Goal: Check status

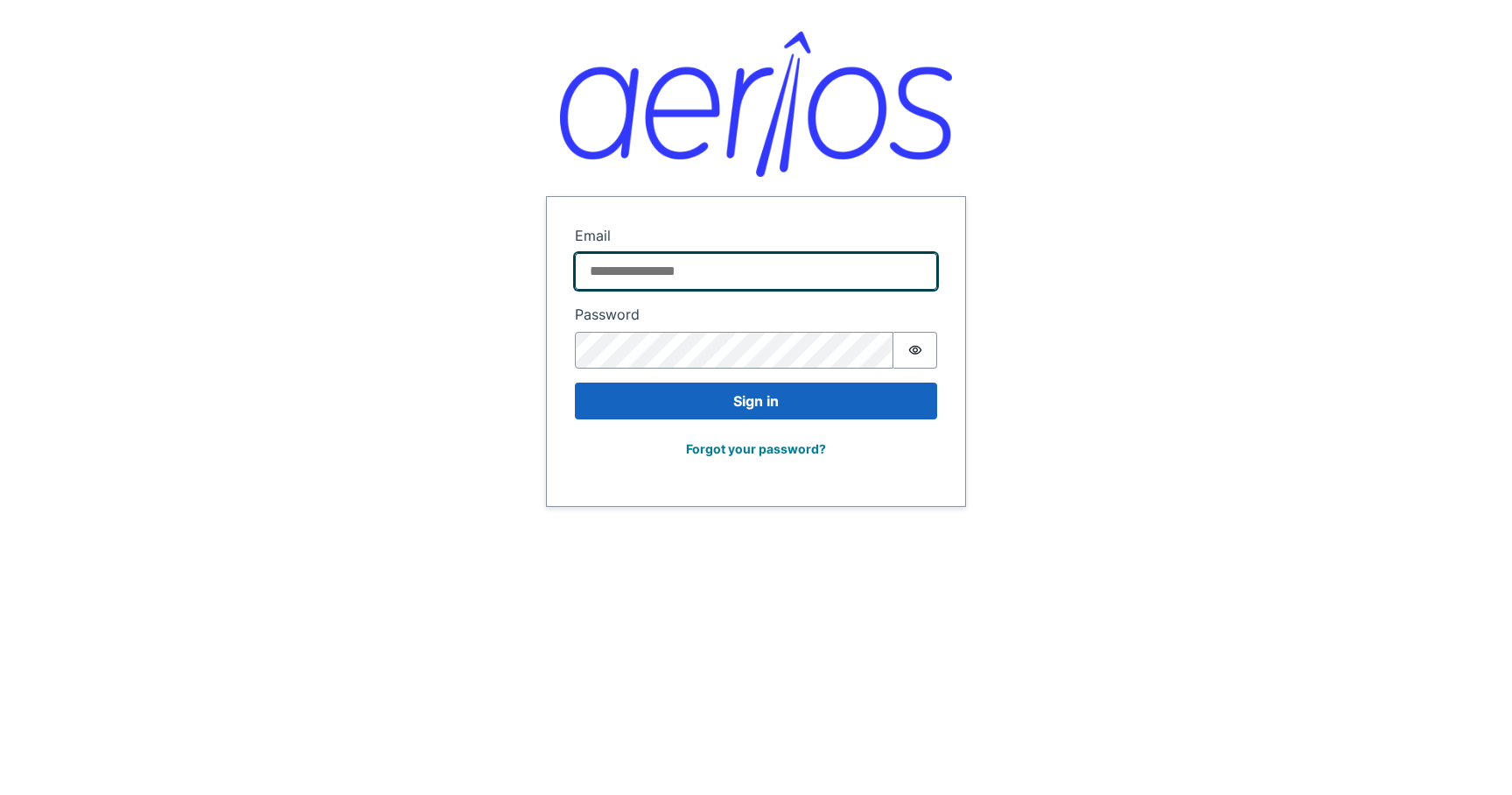
click at [686, 272] on input "Email" at bounding box center [756, 270] width 363 height 37
type input "**********"
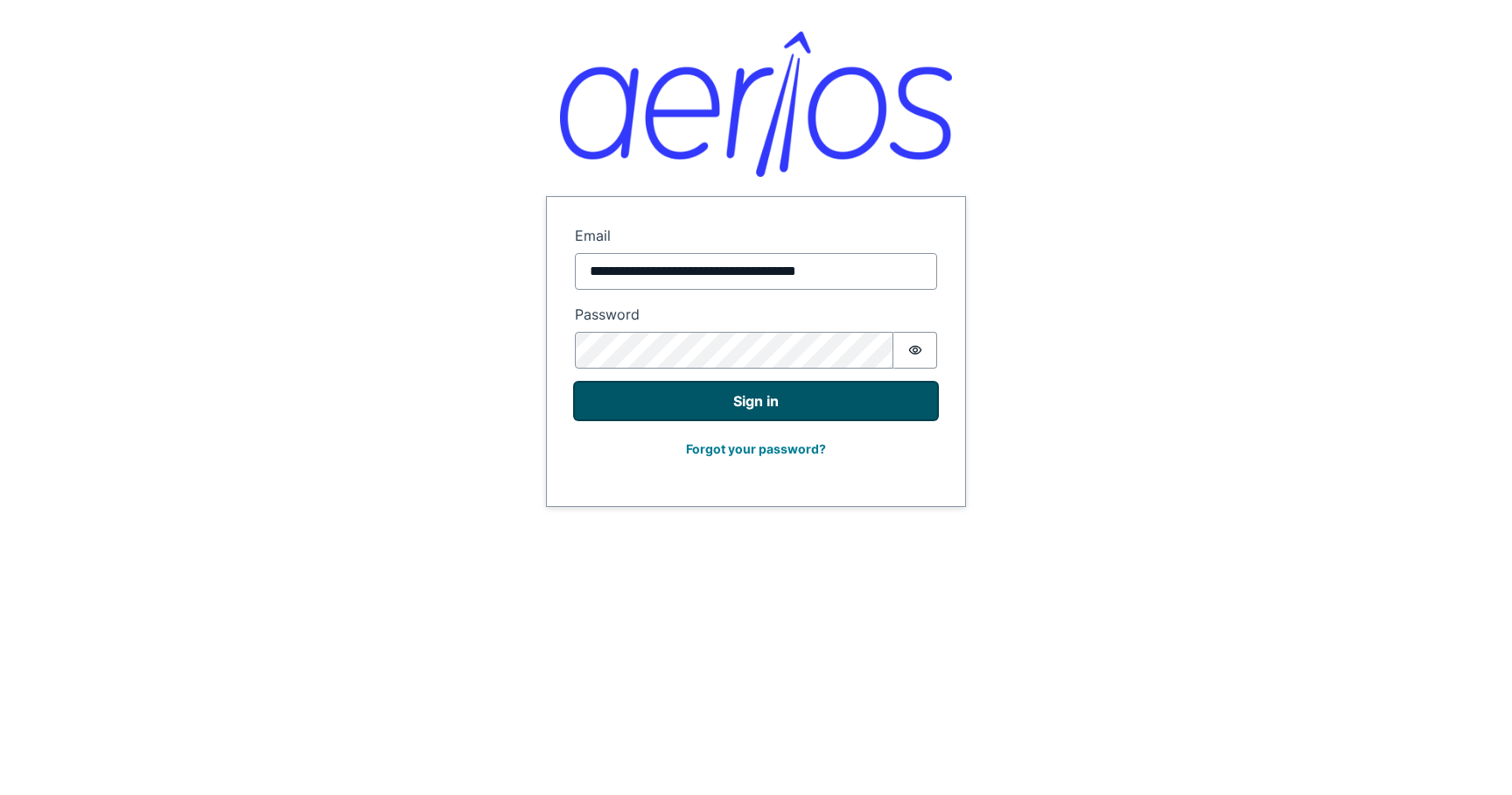
click at [730, 400] on button "Sign in" at bounding box center [756, 400] width 363 height 37
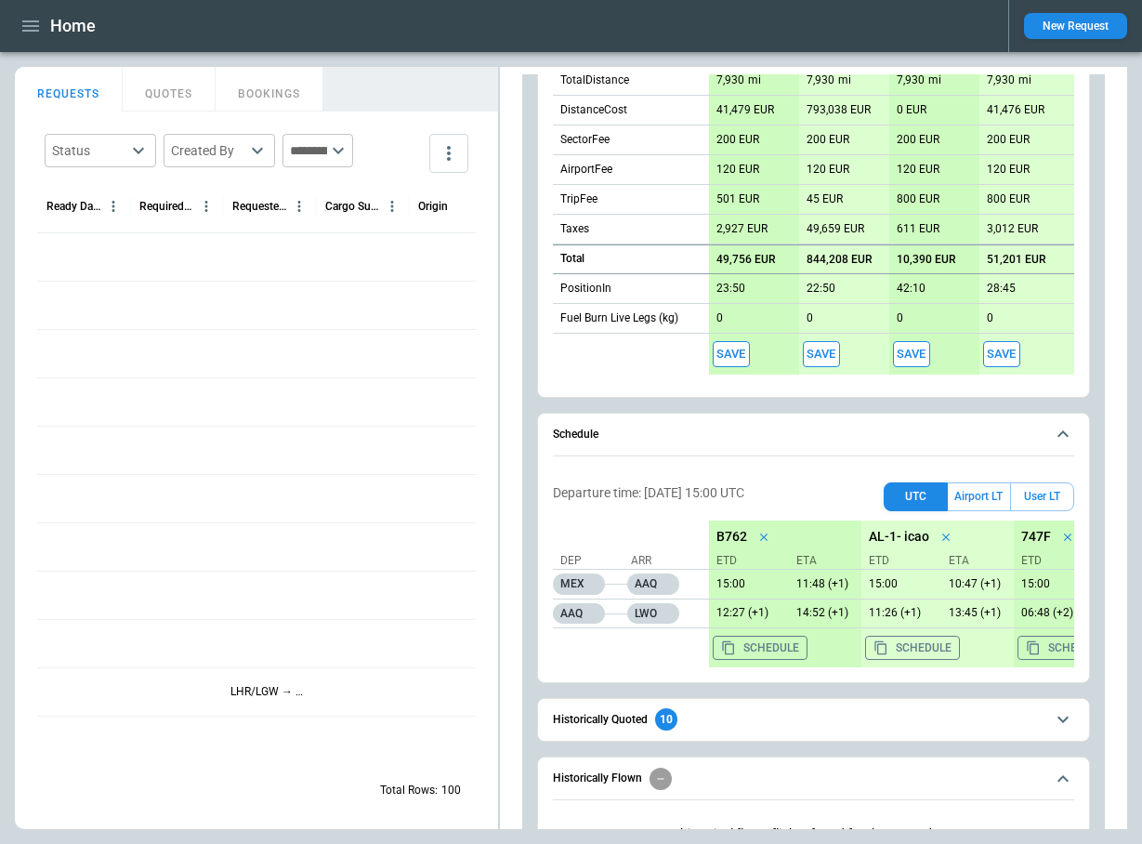
scroll to position [1162, 0]
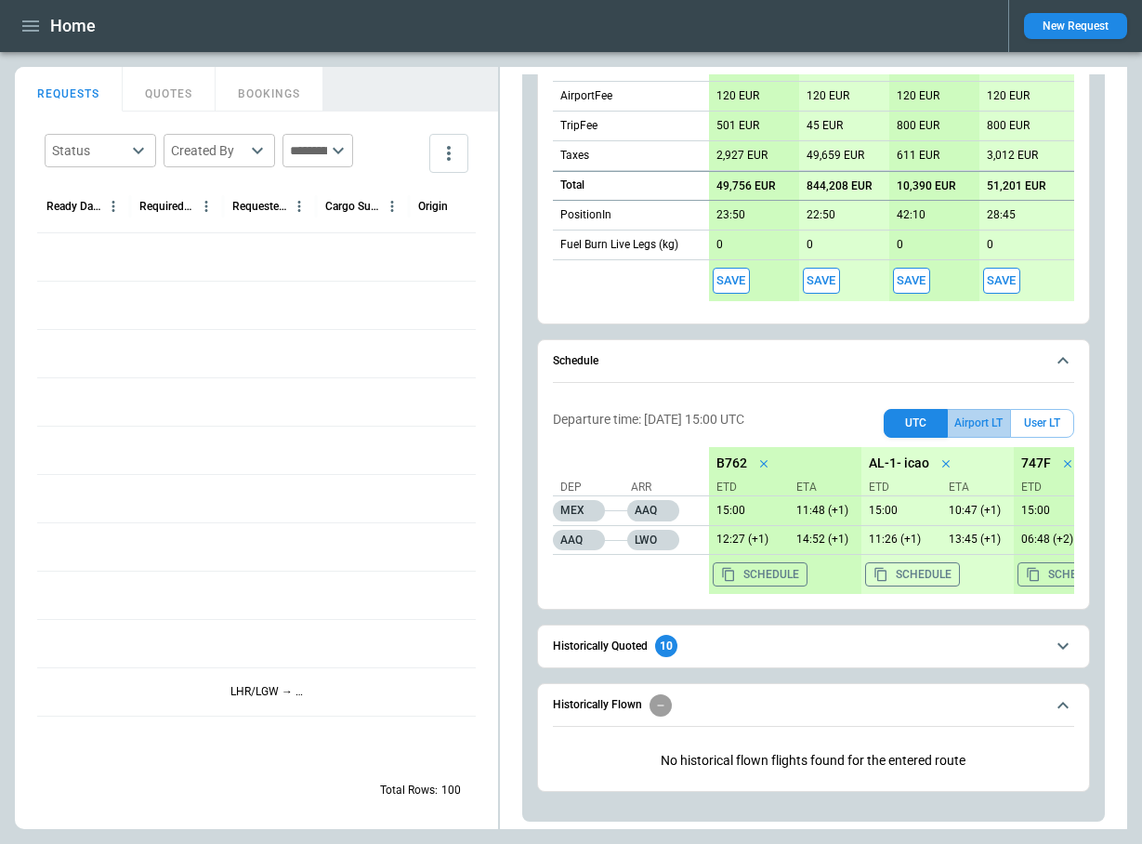
click at [994, 419] on button "Airport LT" at bounding box center [979, 423] width 62 height 29
click at [1052, 420] on button "User LT" at bounding box center [1042, 423] width 64 height 29
click at [989, 425] on button "Airport LT" at bounding box center [979, 423] width 62 height 29
click at [904, 425] on button "UTC" at bounding box center [915, 423] width 64 height 29
click at [433, 317] on div "**********" at bounding box center [571, 448] width 1112 height 762
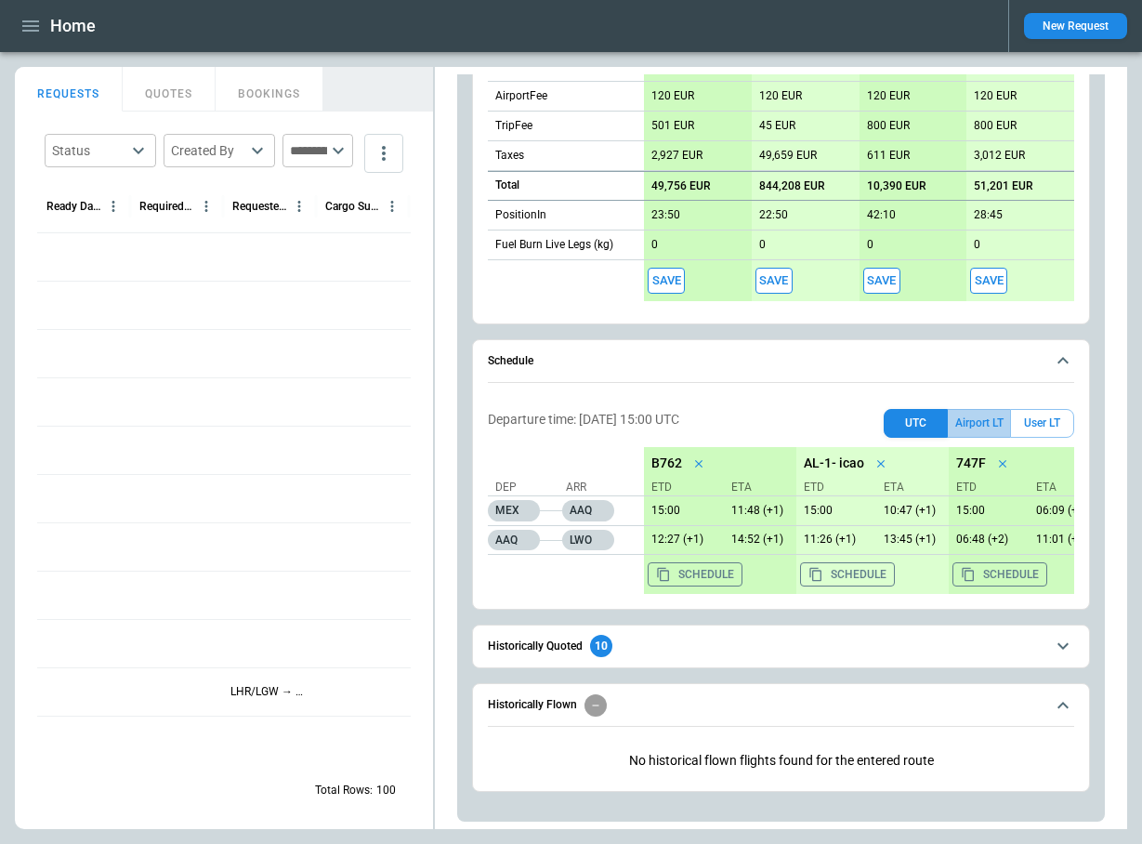
click at [989, 417] on button "Airport LT" at bounding box center [979, 423] width 62 height 29
click at [913, 425] on button "UTC" at bounding box center [915, 423] width 64 height 29
click at [970, 424] on button "Airport LT" at bounding box center [979, 423] width 62 height 29
click at [1040, 424] on button "User LT" at bounding box center [1042, 423] width 64 height 29
click at [965, 418] on button "Airport LT" at bounding box center [979, 423] width 62 height 29
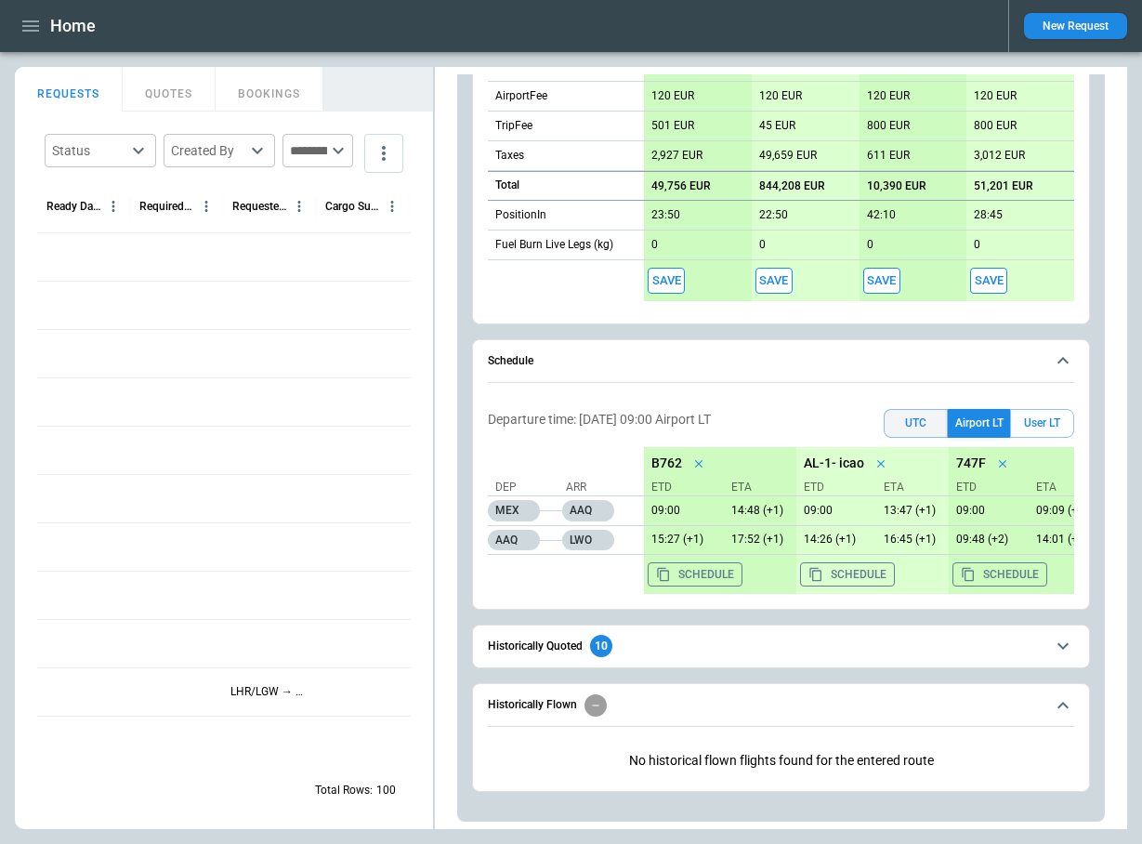
click at [918, 419] on button "UTC" at bounding box center [915, 423] width 64 height 29
drag, startPoint x: 781, startPoint y: 415, endPoint x: 473, endPoint y: 416, distance: 308.4
click at [473, 416] on div "Schedule Departure time: 08/09/25 15:00 UTC UTC Airport LT User LT Dep Arr MEX …" at bounding box center [781, 474] width 618 height 270
click at [757, 415] on div "Departure time: 08/09/25 15:00 UTC UTC Airport LT User LT" at bounding box center [781, 419] width 586 height 36
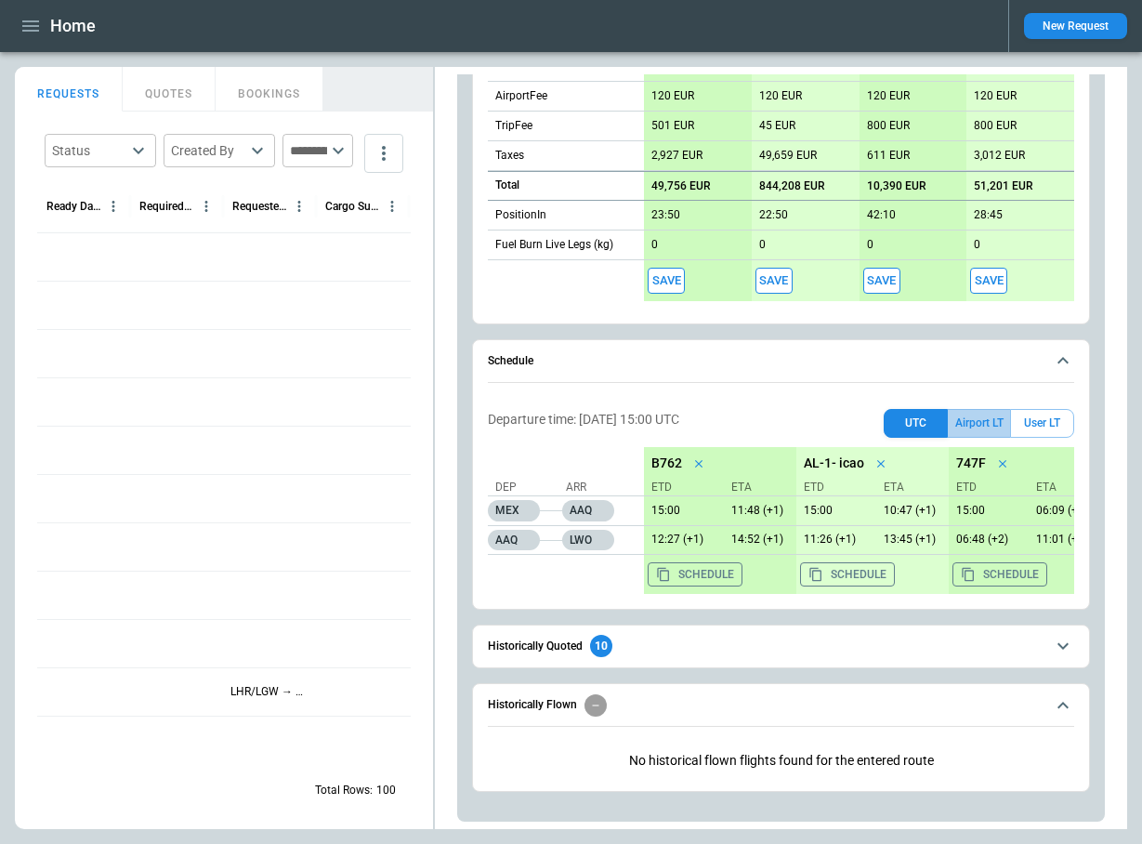
click at [982, 419] on button "Airport LT" at bounding box center [979, 423] width 62 height 29
click at [1043, 427] on button "User LT" at bounding box center [1042, 423] width 64 height 29
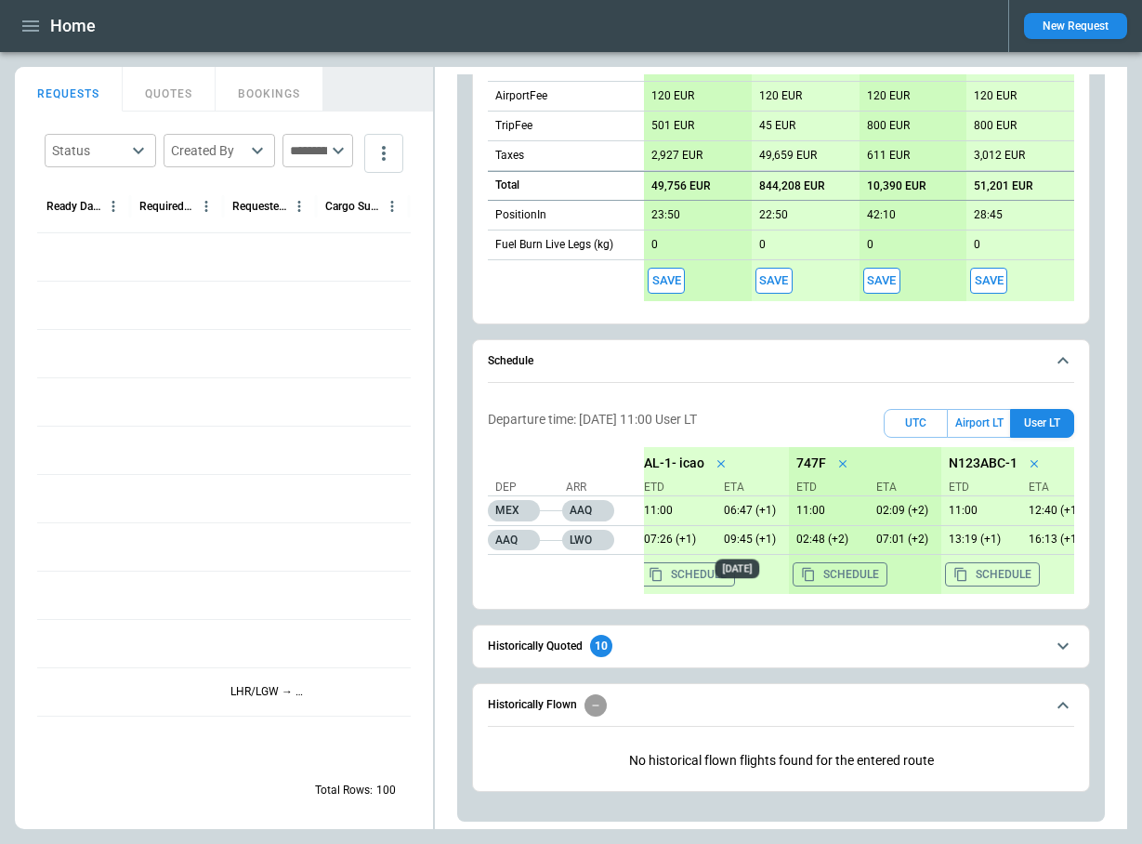
scroll to position [0, 0]
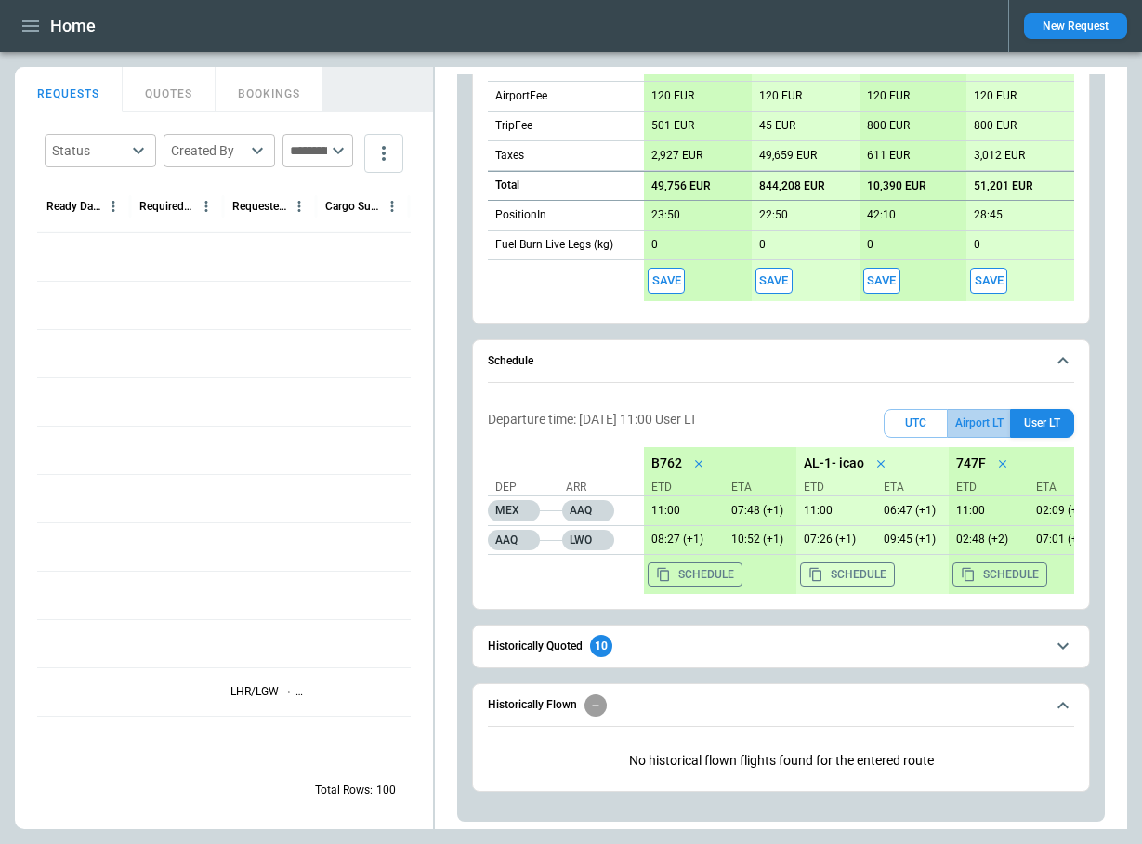
click at [977, 415] on button "Airport LT" at bounding box center [979, 423] width 62 height 29
click at [899, 419] on button "UTC" at bounding box center [915, 423] width 64 height 29
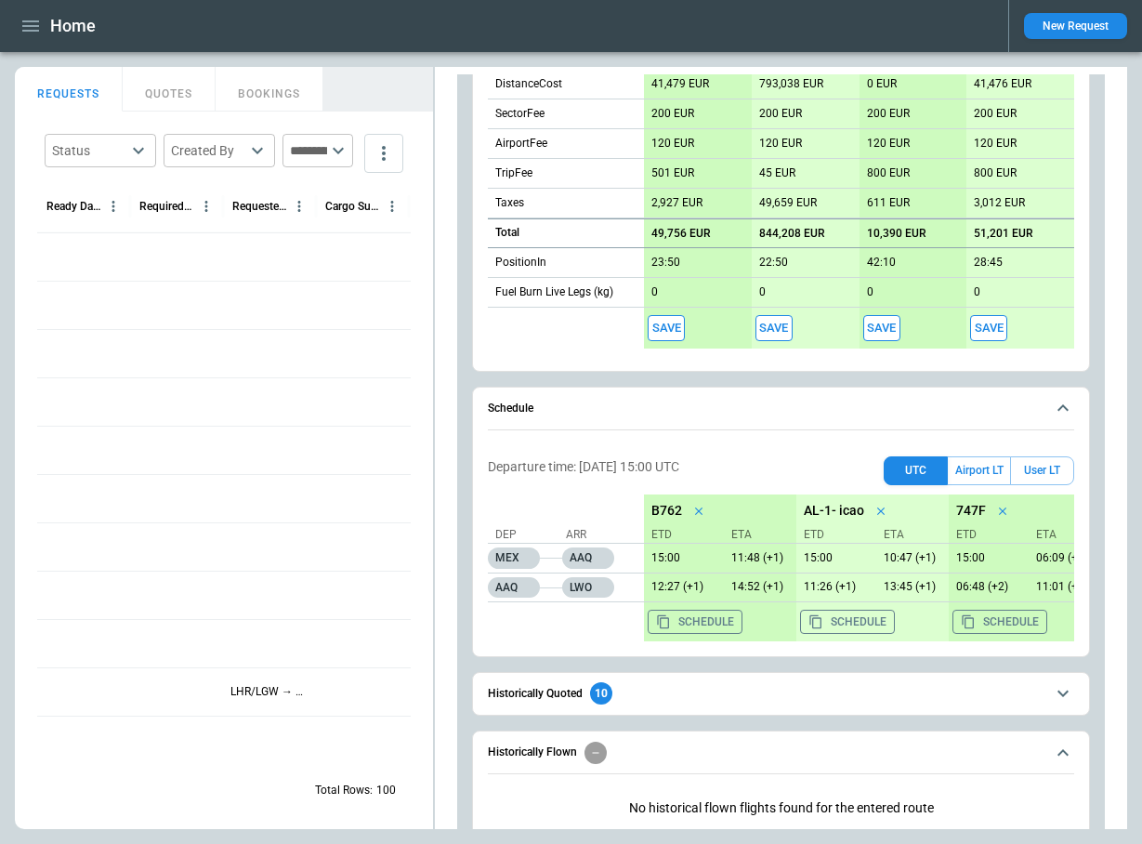
scroll to position [1162, 0]
